Goal: Check status: Check status

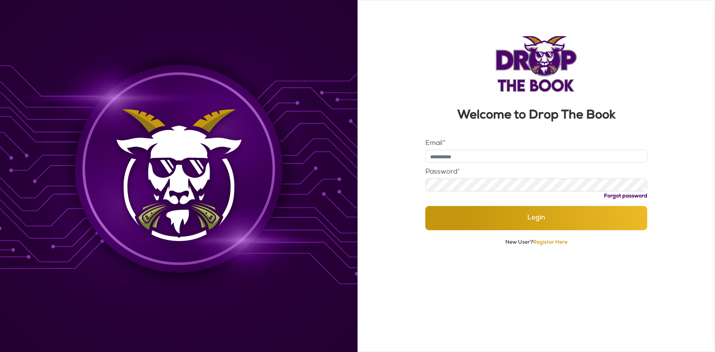
click at [508, 160] on input "Email *" at bounding box center [536, 156] width 222 height 13
type input "**********"
click at [425, 206] on button "Login" at bounding box center [536, 218] width 222 height 24
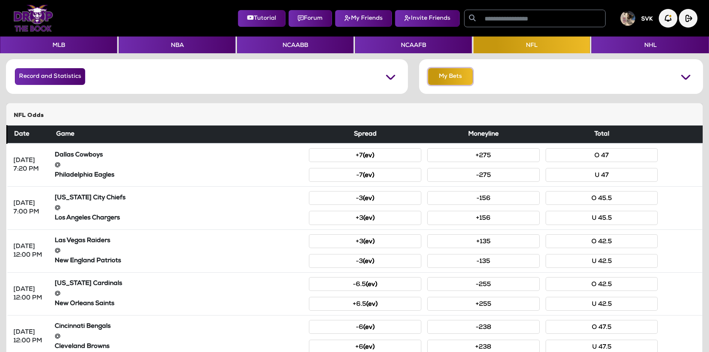
click at [446, 79] on button "My Bets" at bounding box center [450, 76] width 45 height 17
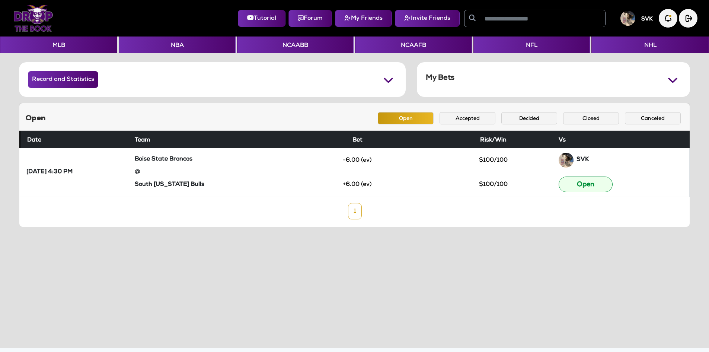
click at [539, 125] on div "Open Open Accepted Decided Closed Canceled" at bounding box center [354, 117] width 670 height 28
click at [537, 118] on button "Decided" at bounding box center [529, 118] width 56 height 12
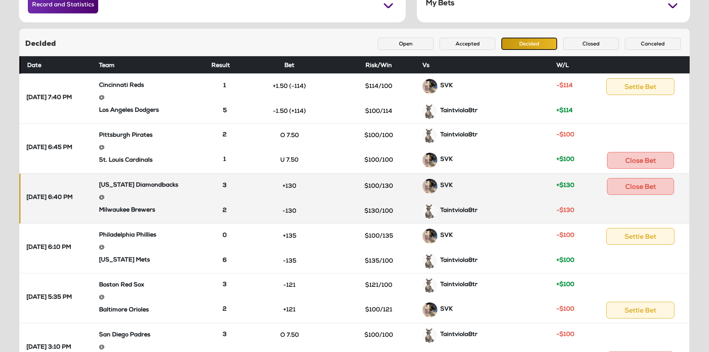
scroll to position [112, 0]
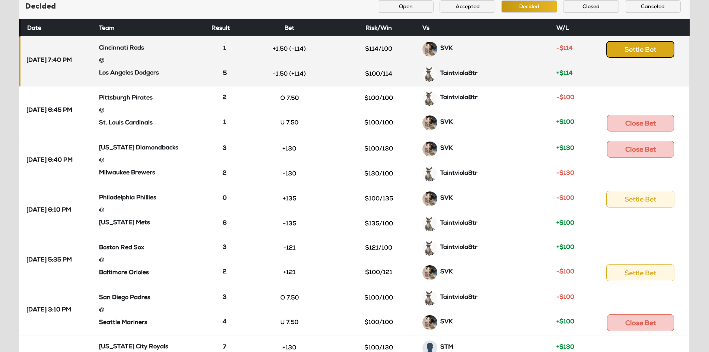
click at [627, 51] on button "Settle Bet" at bounding box center [640, 49] width 68 height 17
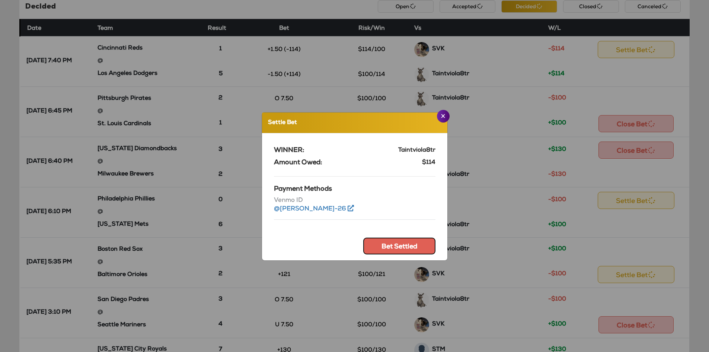
click at [383, 252] on button "Bet Settled" at bounding box center [399, 245] width 72 height 17
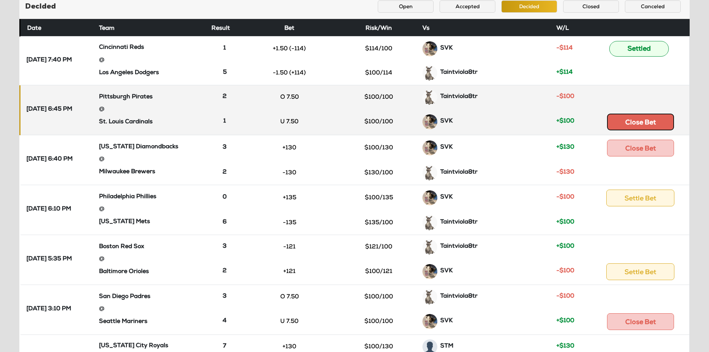
click at [651, 129] on button "Close Bet" at bounding box center [640, 122] width 67 height 17
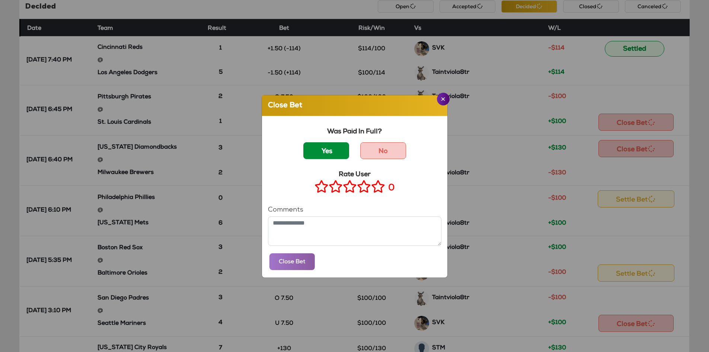
click at [323, 146] on label "Yes" at bounding box center [326, 150] width 46 height 17
click at [375, 191] on icon at bounding box center [378, 186] width 14 height 9
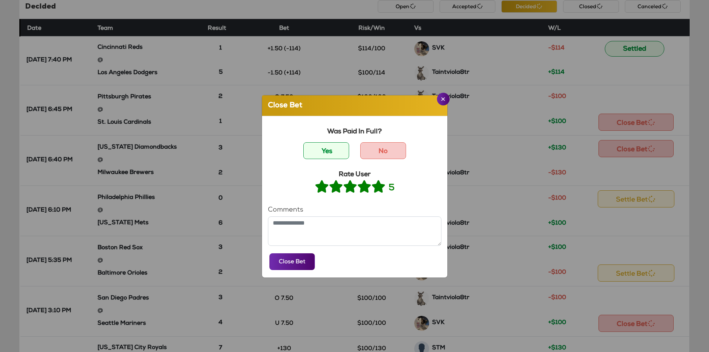
click at [284, 271] on div "Was Paid In Full? Yes No Rate User 5 Comments Close Bet" at bounding box center [354, 196] width 185 height 161
click at [290, 265] on button "Close Bet" at bounding box center [291, 261] width 45 height 17
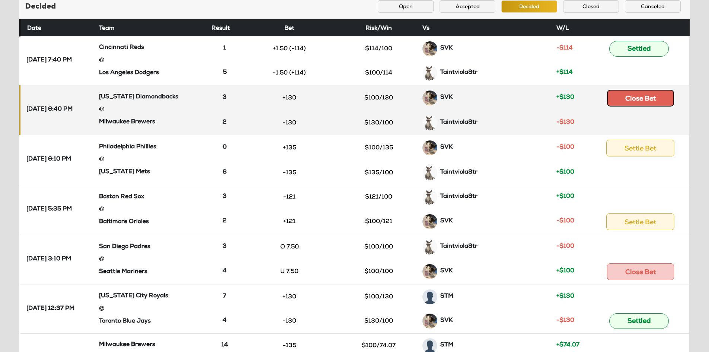
click at [647, 101] on button "Close Bet" at bounding box center [640, 98] width 67 height 17
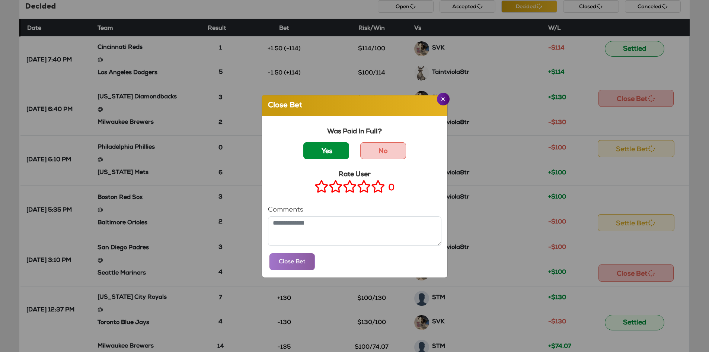
click at [329, 149] on label "Yes" at bounding box center [326, 150] width 46 height 17
click at [372, 186] on icon at bounding box center [378, 186] width 14 height 9
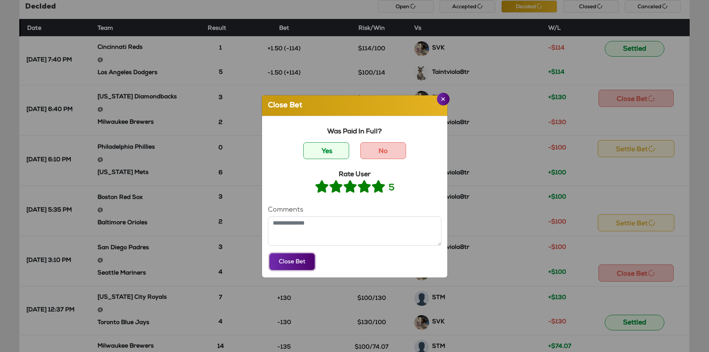
click at [295, 258] on button "Close Bet" at bounding box center [291, 261] width 45 height 17
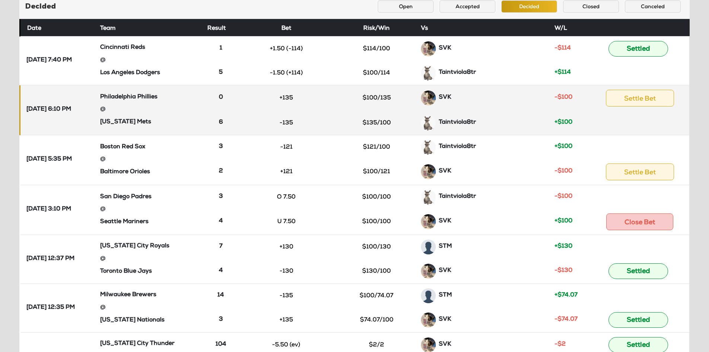
click at [650, 112] on td at bounding box center [639, 123] width 99 height 24
click at [649, 106] on button "Settle Bet" at bounding box center [640, 98] width 68 height 17
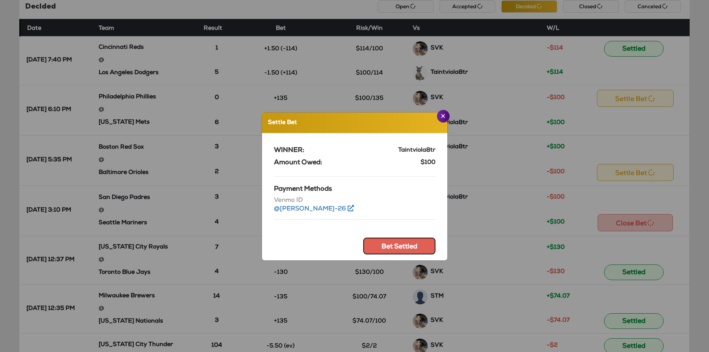
click at [414, 239] on button "Bet Settled" at bounding box center [399, 245] width 72 height 17
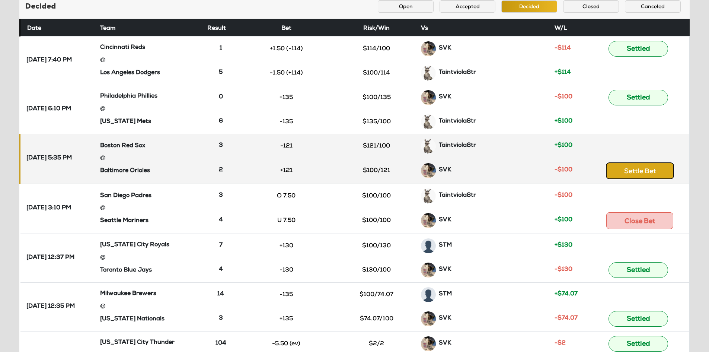
click at [650, 168] on button "Settle Bet" at bounding box center [640, 170] width 68 height 17
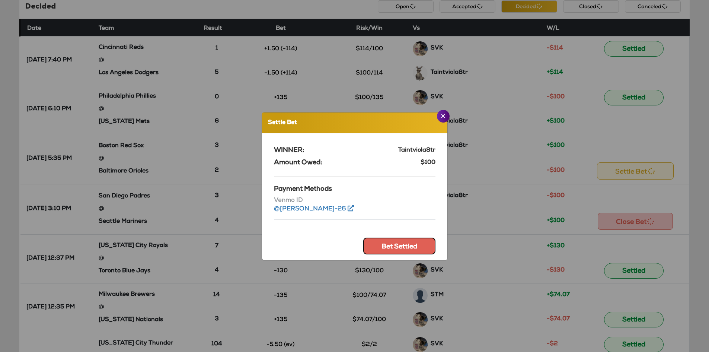
click at [406, 242] on button "Bet Settled" at bounding box center [399, 245] width 72 height 17
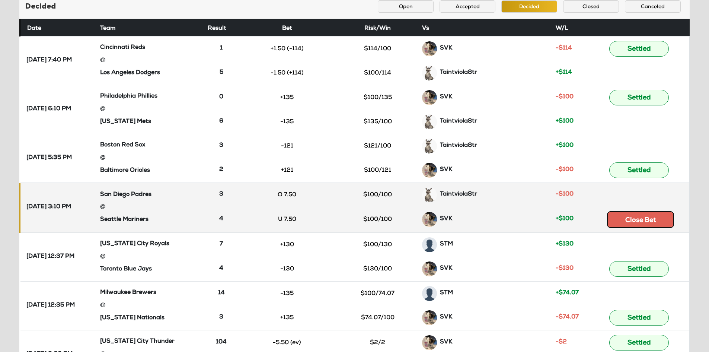
click at [636, 214] on button "Close Bet" at bounding box center [640, 219] width 67 height 17
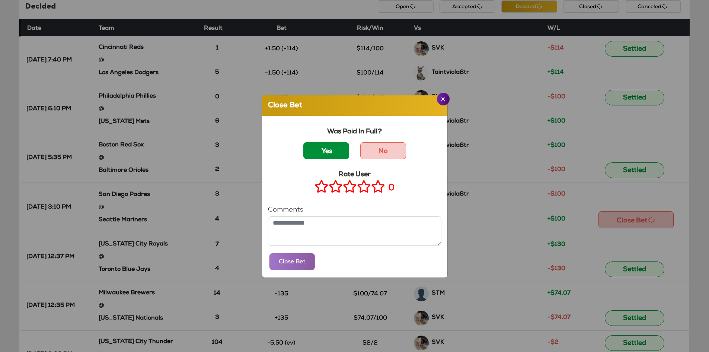
click at [323, 144] on label "Yes" at bounding box center [326, 150] width 46 height 17
click at [375, 190] on icon at bounding box center [378, 186] width 14 height 9
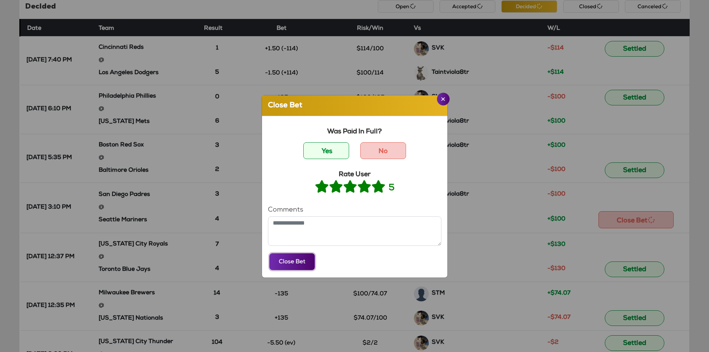
click at [292, 264] on button "Close Bet" at bounding box center [291, 261] width 45 height 17
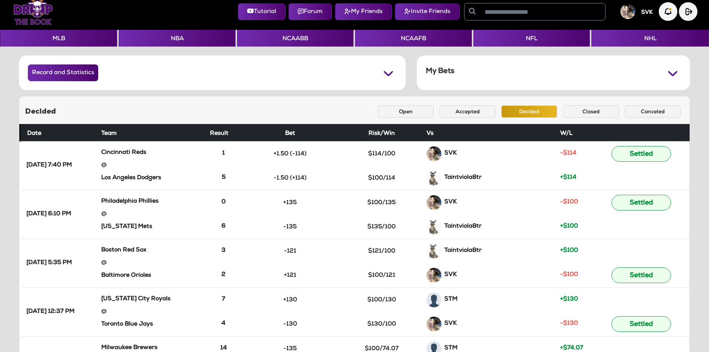
scroll to position [0, 0]
